Goal: Task Accomplishment & Management: Use online tool/utility

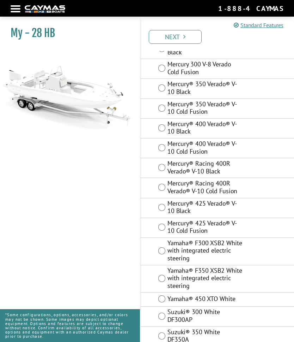
scroll to position [46, 0]
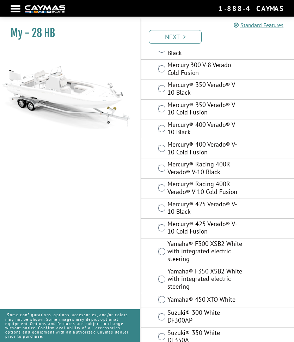
click at [150, 310] on div "Suzuki® 300 White DF300AP" at bounding box center [218, 317] width 154 height 20
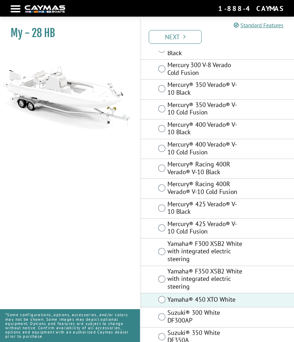
click at [171, 35] on link "Next" at bounding box center [175, 37] width 53 height 14
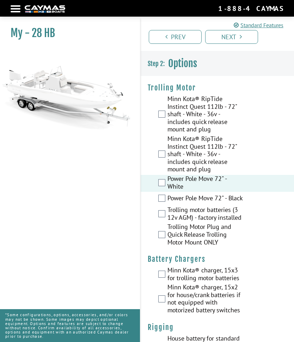
scroll to position [0, 0]
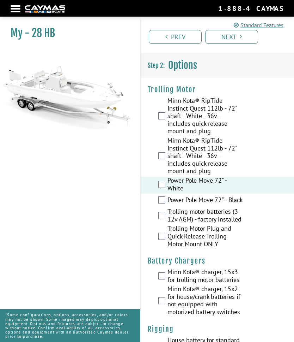
click at [168, 181] on label "Power Pole Move 72" - White" at bounding box center [205, 185] width 75 height 17
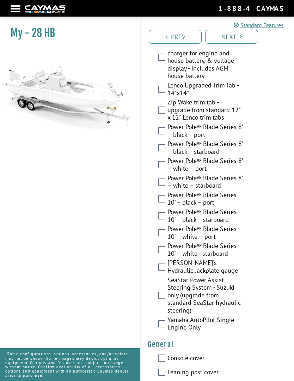
scroll to position [327, 0]
click at [169, 225] on label "Power Pole® Blade Series 10’ – white – port" at bounding box center [205, 233] width 75 height 17
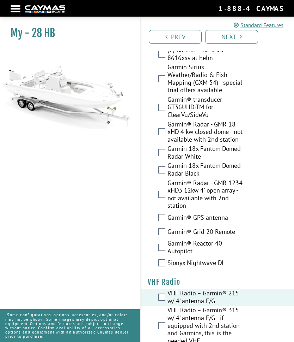
scroll to position [2665, 0]
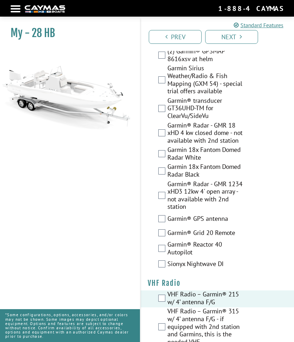
click at [227, 32] on link "Next" at bounding box center [231, 37] width 53 height 14
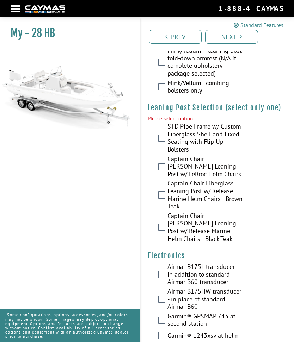
scroll to position [2267, 0]
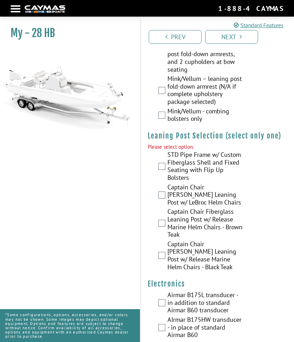
click at [169, 151] on label "STD Pipe Frame w/ Custom Fiberglass Shell and Fixed Seating with Flip Up Bolste…" at bounding box center [205, 167] width 75 height 32
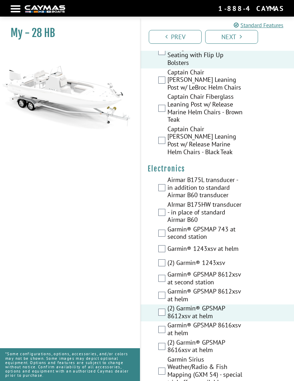
scroll to position [2384, 0]
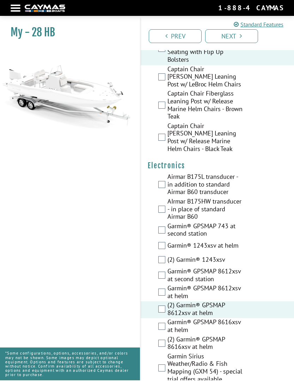
click at [233, 31] on link "Next" at bounding box center [231, 37] width 53 height 14
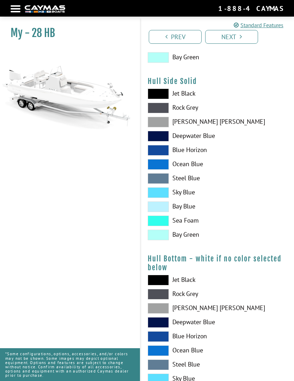
scroll to position [0, 0]
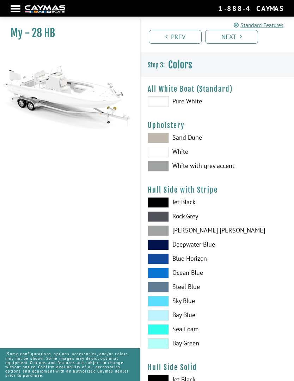
click at [158, 138] on span at bounding box center [158, 138] width 21 height 11
click at [164, 155] on span at bounding box center [158, 152] width 21 height 11
click at [154, 138] on span at bounding box center [158, 138] width 21 height 11
click at [161, 171] on span at bounding box center [158, 166] width 21 height 11
click at [157, 169] on span at bounding box center [158, 166] width 21 height 11
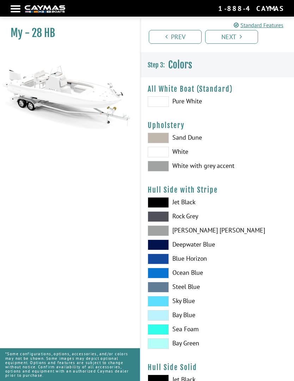
click at [163, 149] on span at bounding box center [158, 152] width 21 height 11
click at [158, 137] on span at bounding box center [158, 138] width 21 height 11
click at [160, 169] on span at bounding box center [158, 166] width 21 height 11
click at [156, 155] on span at bounding box center [158, 152] width 21 height 11
click at [158, 151] on span at bounding box center [158, 152] width 21 height 11
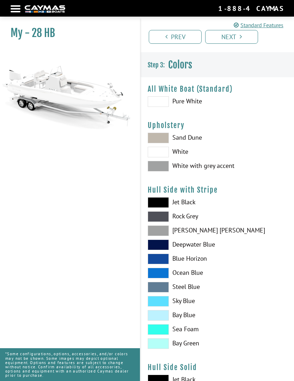
click at [161, 138] on span at bounding box center [158, 138] width 21 height 11
click at [165, 166] on span at bounding box center [158, 166] width 21 height 11
click at [156, 157] on span at bounding box center [158, 152] width 21 height 11
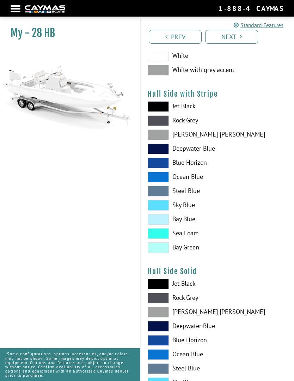
scroll to position [97, 0]
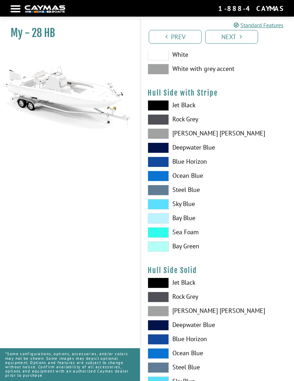
click at [157, 176] on span at bounding box center [158, 176] width 21 height 11
click at [160, 247] on span at bounding box center [158, 246] width 21 height 11
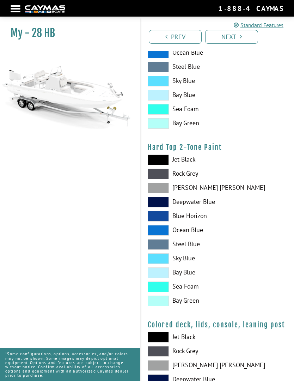
scroll to position [585, 0]
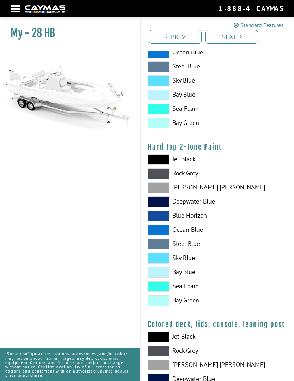
click at [163, 302] on span at bounding box center [158, 301] width 21 height 11
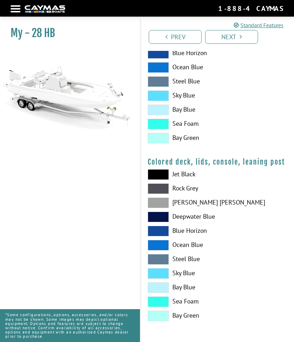
scroll to position [751, 0]
click at [238, 26] on icon at bounding box center [236, 25] width 5 height 6
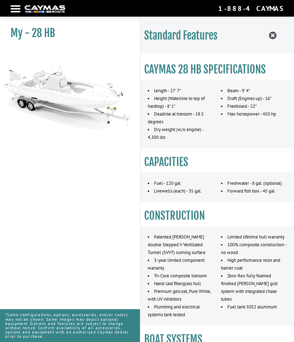
click at [229, 32] on div "Standard Features" at bounding box center [218, 36] width 154 height 36
click at [271, 34] on icon at bounding box center [272, 35] width 7 height 9
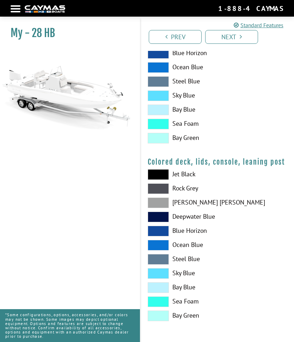
click at [63, 172] on div "My - 28 HB" at bounding box center [66, 189] width 147 height 342
click at [229, 31] on link "Next" at bounding box center [231, 37] width 53 height 14
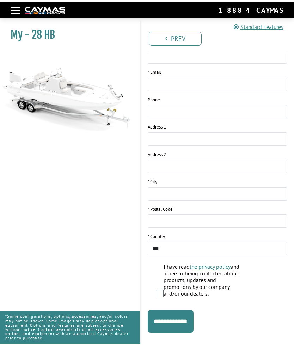
scroll to position [185, 0]
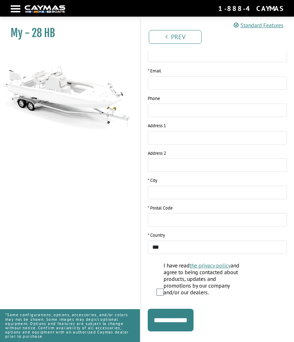
click at [187, 309] on input "**********" at bounding box center [171, 320] width 46 height 23
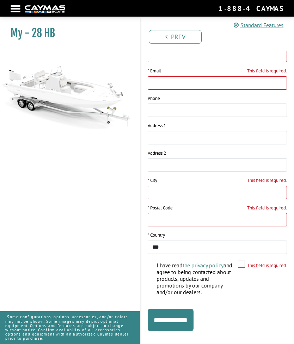
click at [40, 191] on div "My - 28 HB" at bounding box center [66, 190] width 147 height 344
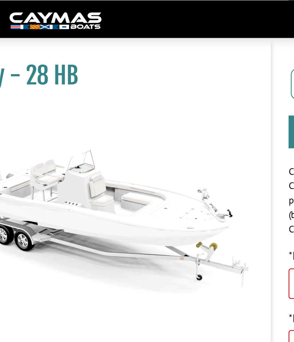
scroll to position [87, 0]
